Goal: Task Accomplishment & Management: Manage account settings

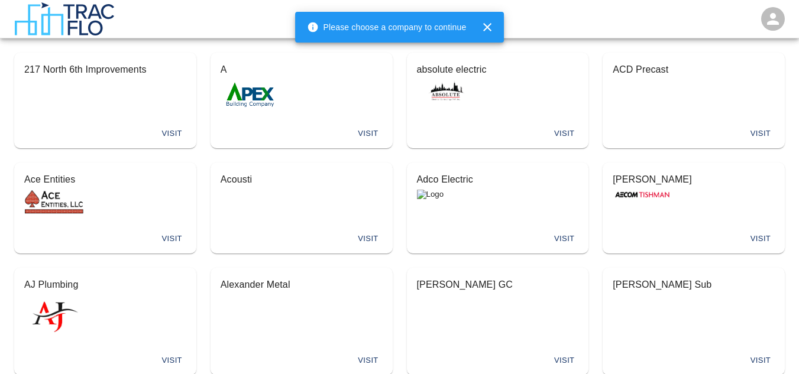
click at [159, 326] on div "AJ Plumbing" at bounding box center [105, 307] width 181 height 79
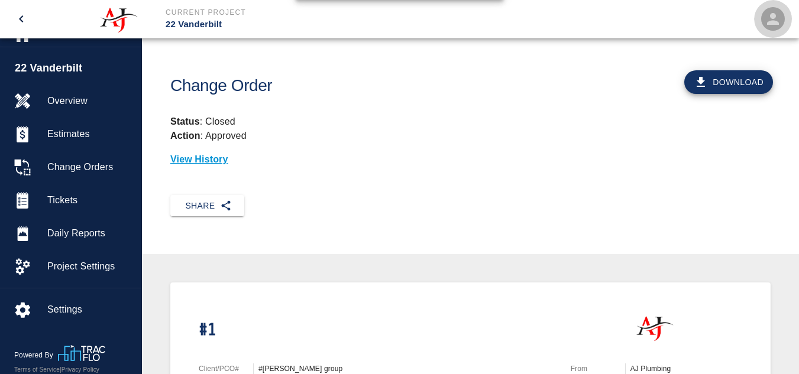
click at [782, 14] on div "open" at bounding box center [773, 19] width 24 height 24
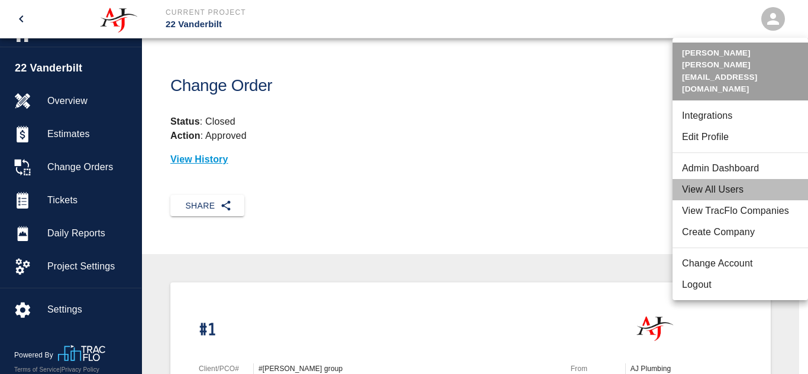
click at [743, 179] on li "View All Users" at bounding box center [739, 189] width 135 height 21
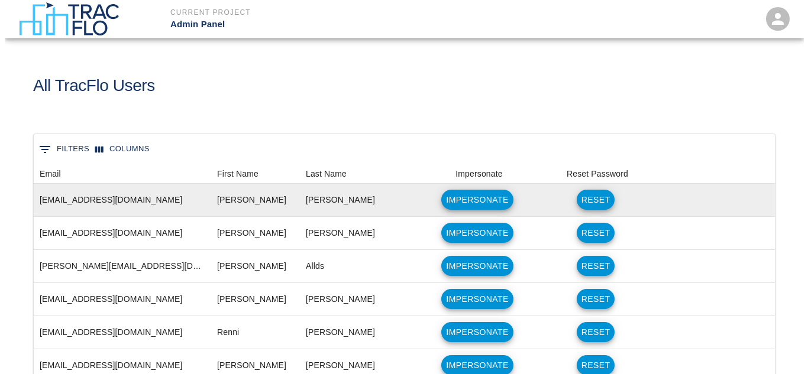
scroll to position [672, 732]
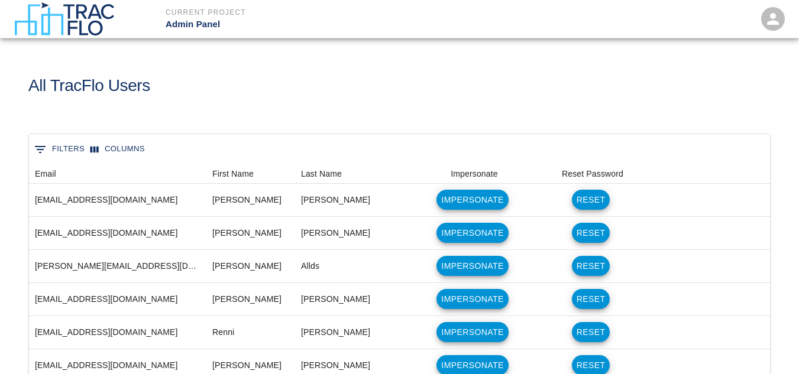
click at [63, 150] on button "0 Filters" at bounding box center [59, 149] width 56 height 19
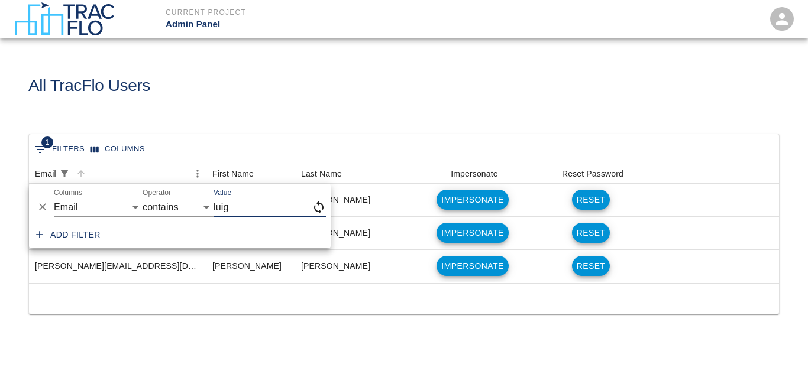
scroll to position [43, 741]
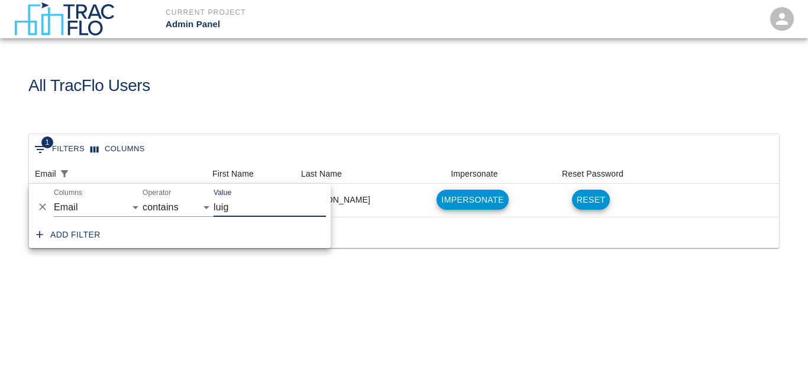
type input "luig"
click at [433, 103] on div "All TracFlo Users" at bounding box center [399, 81] width 760 height 48
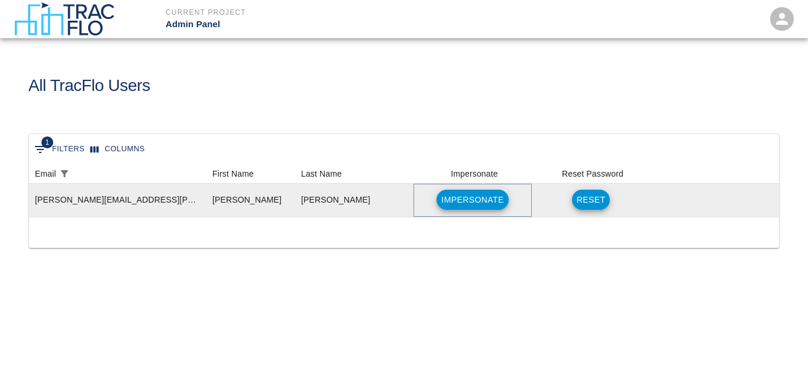
click at [455, 202] on button "Impersonate" at bounding box center [472, 200] width 72 height 20
